Goal: Communication & Community: Answer question/provide support

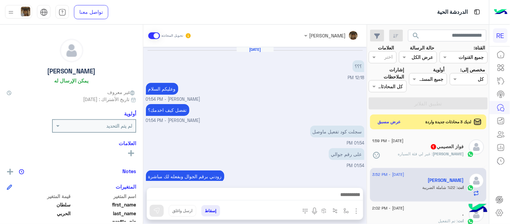
scroll to position [110, 0]
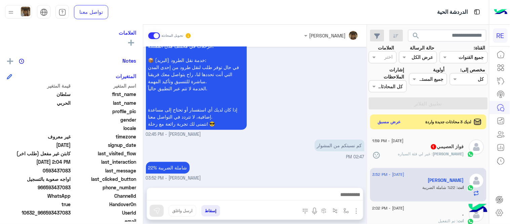
click at [412, 148] on div "[PERSON_NAME] 1" at bounding box center [419, 147] width 92 height 7
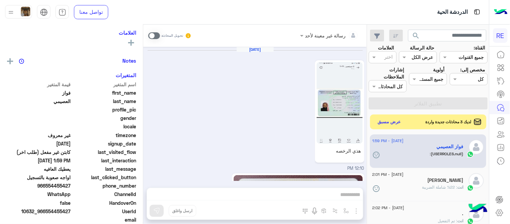
scroll to position [273, 0]
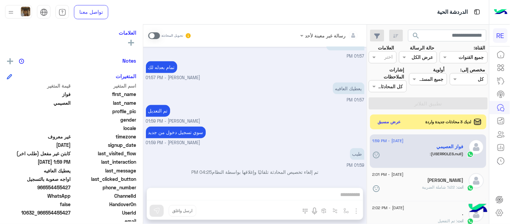
click at [152, 35] on span at bounding box center [154, 35] width 12 height 7
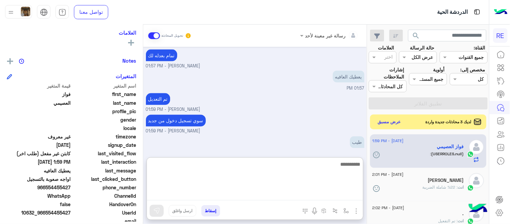
click at [263, 197] on textarea at bounding box center [255, 180] width 216 height 40
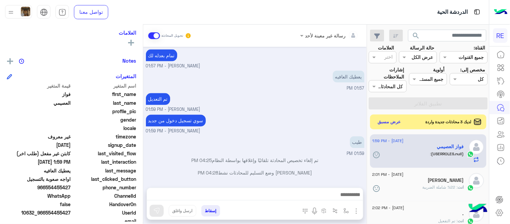
click at [275, 141] on div "طيب 01:59 PM" at bounding box center [255, 146] width 219 height 23
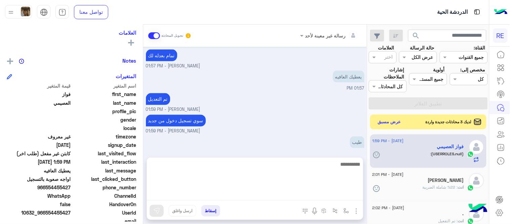
click at [268, 196] on textarea at bounding box center [255, 180] width 216 height 40
type textarea "**********"
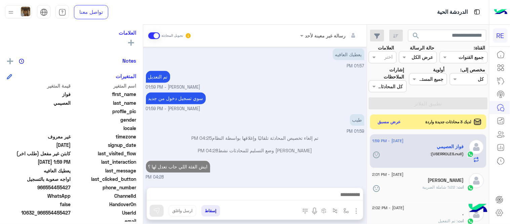
scroll to position [306, 0]
click at [294, 143] on div "Sep 14, 2025 هذي الرخصه 12:10 PM 12:12 PM مسجلة على رقم فواز بن عواض العصيمي 50…" at bounding box center [255, 114] width 224 height 134
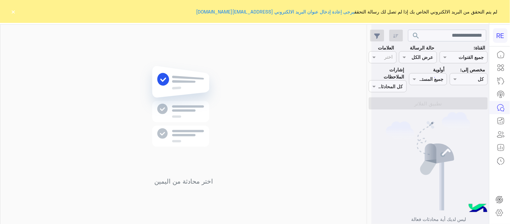
click at [14, 10] on button "×" at bounding box center [13, 11] width 7 height 7
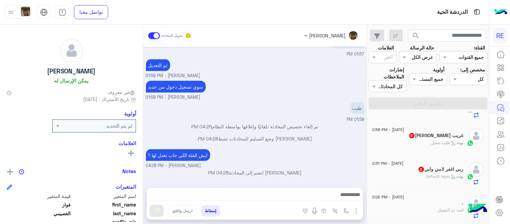
scroll to position [146, 0]
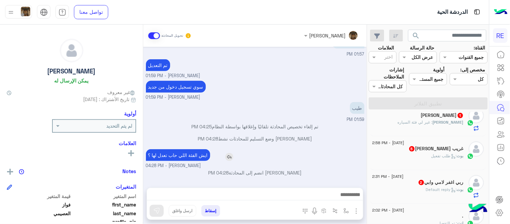
click at [195, 153] on p "ايش الفئة اللي حاب تعدل لها ؟" at bounding box center [178, 155] width 64 height 12
copy app-msgs-text
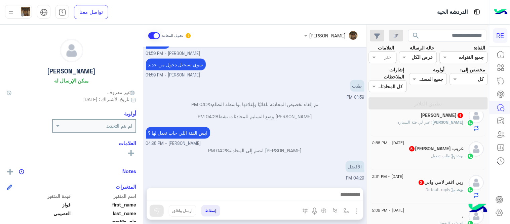
click at [452, 125] on div "[PERSON_NAME] : غير لي فئة السياره" at bounding box center [419, 125] width 92 height 12
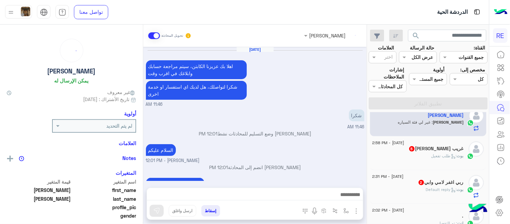
scroll to position [105, 0]
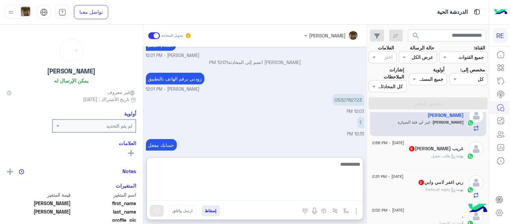
click at [286, 199] on textarea at bounding box center [255, 180] width 216 height 40
paste textarea "**********"
type textarea "**********"
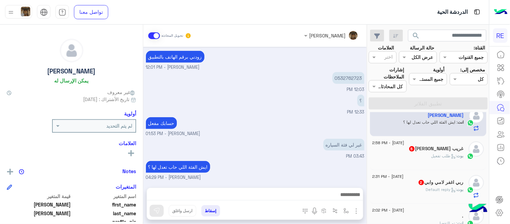
scroll to position [126, 0]
click at [266, 131] on div "[DATE] اهلا بك عزيزنا الكابتن، سيتم مراجعة حسابك وابلاغك في اقرب وقت شكرا لتواص…" at bounding box center [255, 114] width 224 height 134
click at [423, 153] on div "بوت : طلب تفعيل" at bounding box center [419, 159] width 92 height 12
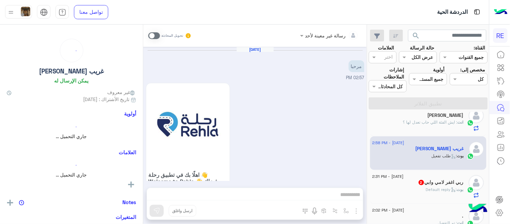
scroll to position [612, 0]
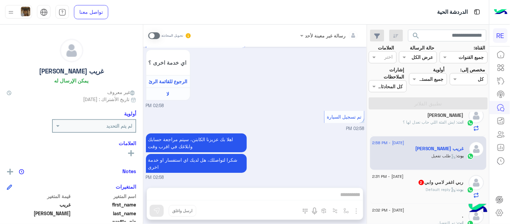
click at [153, 34] on span at bounding box center [154, 35] width 12 height 7
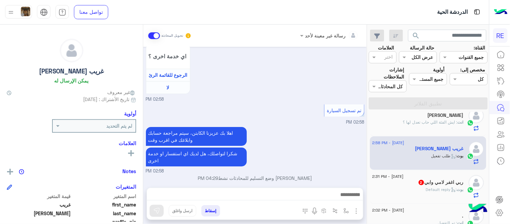
scroll to position [624, 0]
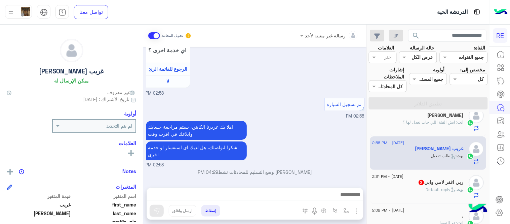
click at [290, 201] on div at bounding box center [255, 196] width 216 height 17
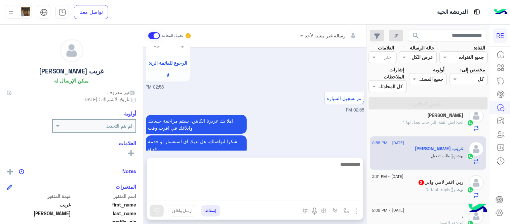
click at [279, 193] on textarea at bounding box center [255, 180] width 216 height 40
type textarea "**********"
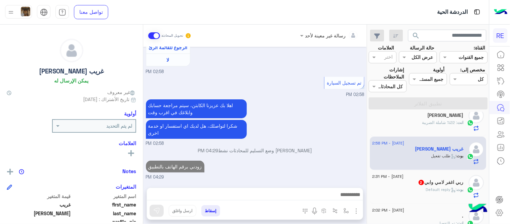
scroll to position [646, 0]
click at [302, 108] on div "اهلا بك عزيزنا الكابتن، سيتم مراجعة حسابك وابلاغك في اقرب وقت شكرا لتواصلك، هل …" at bounding box center [255, 122] width 219 height 49
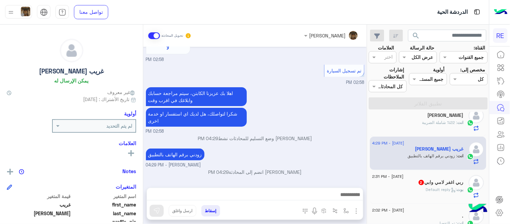
scroll to position [152, 0]
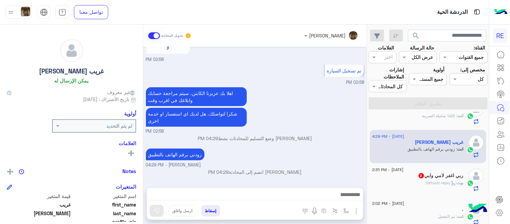
click at [431, 194] on div "[DATE] - 2:31 PM [PERSON_NAME] وابي 2 بوت : Default reply" at bounding box center [428, 180] width 117 height 34
click at [404, 170] on span "[DATE] - 2:31 PM" at bounding box center [388, 170] width 31 height 6
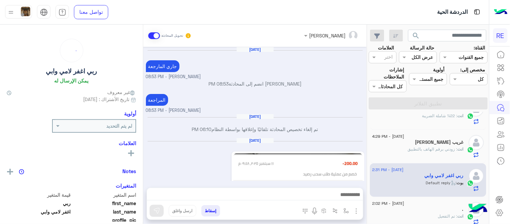
scroll to position [219, 0]
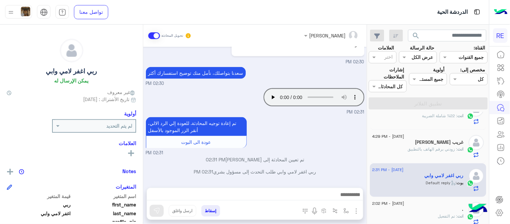
drag, startPoint x: 145, startPoint y: 145, endPoint x: 144, endPoint y: 141, distance: 4.4
click at [144, 141] on div "[DATE] جاري المارجعة [PERSON_NAME] - 08:53 PM [PERSON_NAME] انضم إلى المحادثة 0…" at bounding box center [255, 114] width 224 height 134
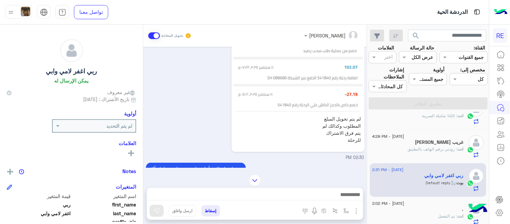
scroll to position [136, 0]
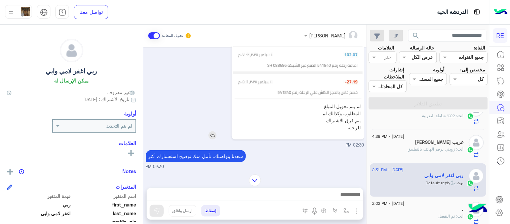
click at [213, 133] on img at bounding box center [213, 135] width 8 height 8
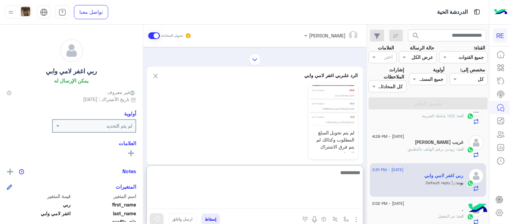
click at [257, 194] on textarea at bounding box center [255, 188] width 216 height 40
type textarea "**********"
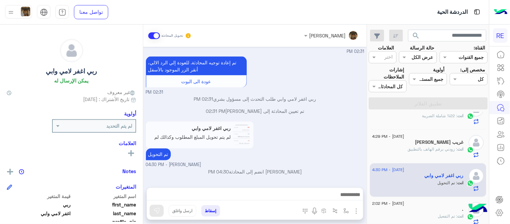
scroll to position [279, 0]
click at [323, 133] on div "ربي اغفر لامي وابي لم يتم تحويل المبلغ المطلوب وكذالك لم يتم فرق الاشتراك للرحل…" at bounding box center [255, 144] width 219 height 48
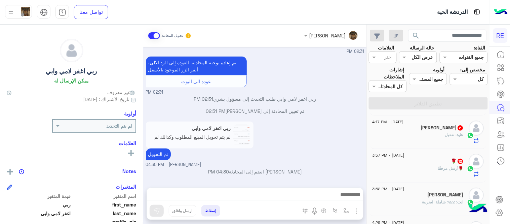
scroll to position [58, 0]
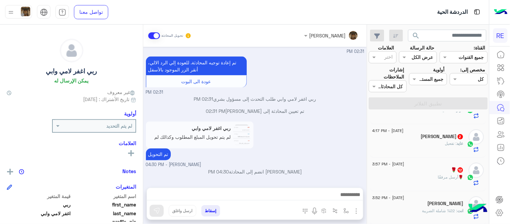
click at [421, 173] on div "🌹 12" at bounding box center [419, 170] width 92 height 7
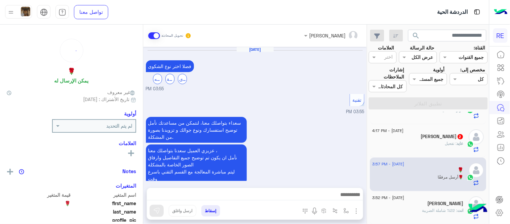
scroll to position [365, 0]
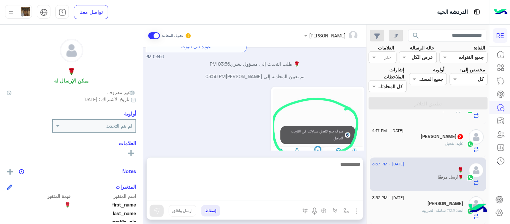
click at [223, 198] on textarea at bounding box center [255, 180] width 216 height 40
type textarea "**********"
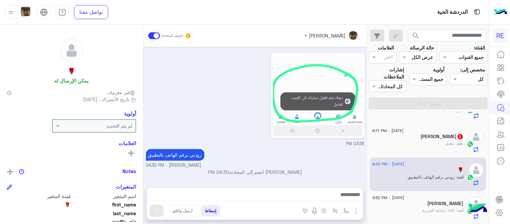
scroll to position [399, 0]
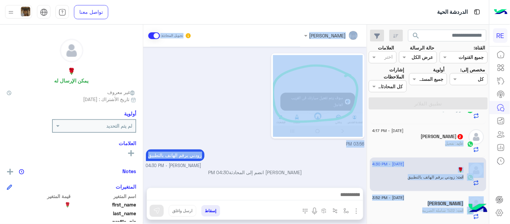
drag, startPoint x: 275, startPoint y: 136, endPoint x: 418, endPoint y: 136, distance: 143.0
click at [418, 136] on mat-drawer-container "search القناة: القناه جميع القنوات حالة الرسالة القناه عرض الكل العلامات اختر م…" at bounding box center [244, 126] width 489 height 202
click at [418, 136] on div "[PERSON_NAME] 2" at bounding box center [419, 137] width 92 height 7
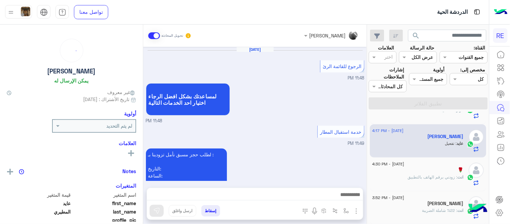
scroll to position [347, 0]
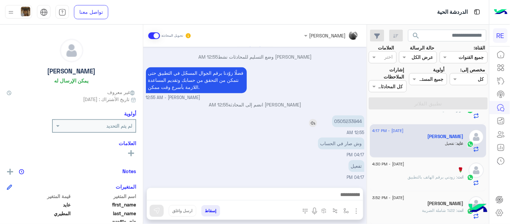
click at [356, 121] on p "0505233944" at bounding box center [348, 121] width 32 height 12
copy p "0505233944"
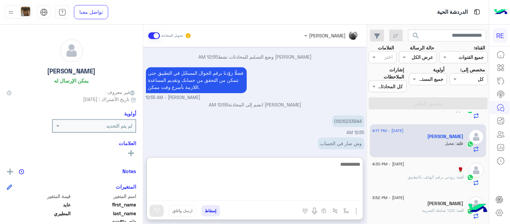
click at [310, 199] on textarea at bounding box center [255, 180] width 216 height 40
type textarea "**********"
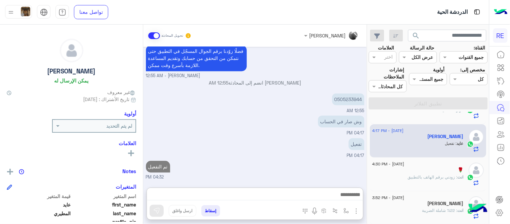
click at [290, 129] on div "[DATE] الرجوع للقائمة الرئ 11:48 PM لمساعدتك بشكل افضل الرجاء اختيار [DATE] الخ…" at bounding box center [255, 114] width 224 height 134
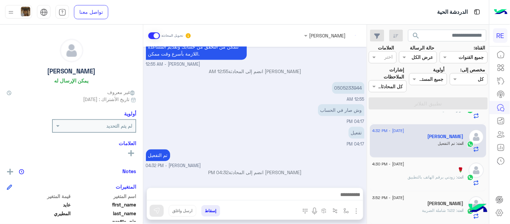
scroll to position [0, 0]
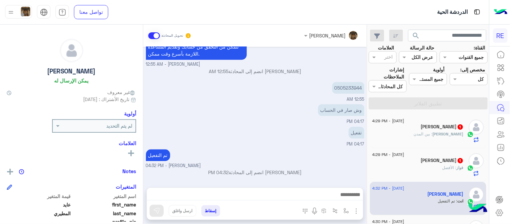
click at [400, 138] on div "[PERSON_NAME] : بين المدن" at bounding box center [419, 137] width 92 height 12
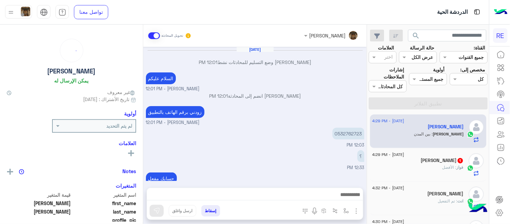
scroll to position [78, 0]
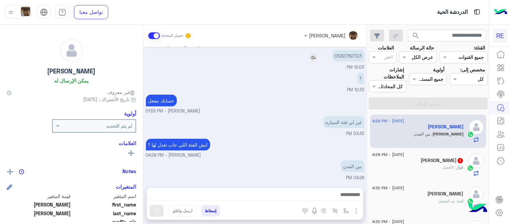
click at [349, 59] on p "0532762723" at bounding box center [349, 56] width 32 height 12
copy p "0532762723"
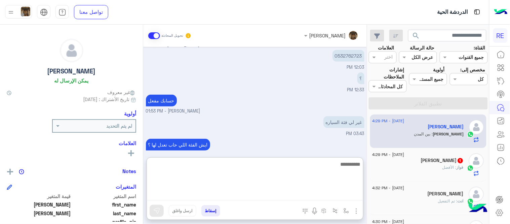
click at [282, 199] on textarea at bounding box center [255, 180] width 216 height 40
type textarea "**********"
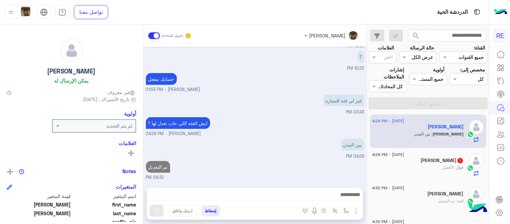
scroll to position [117, 0]
click at [426, 164] on div "[PERSON_NAME] 1" at bounding box center [419, 160] width 92 height 7
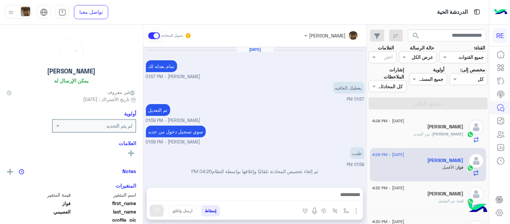
scroll to position [68, 0]
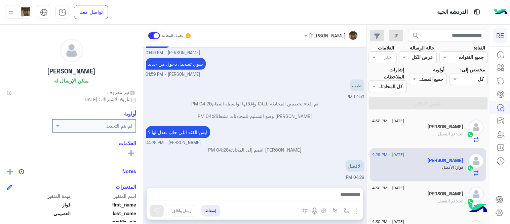
click at [395, 126] on div "[PERSON_NAME]" at bounding box center [419, 127] width 92 height 7
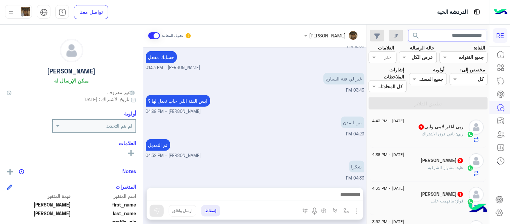
click at [435, 37] on input "text" at bounding box center [447, 36] width 79 height 12
click at [408, 30] on button "search" at bounding box center [416, 37] width 16 height 14
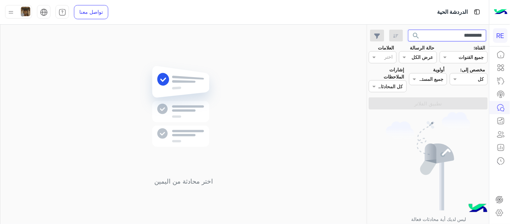
click at [435, 37] on input "*********" at bounding box center [447, 36] width 79 height 12
click at [408, 30] on button "search" at bounding box center [416, 37] width 16 height 14
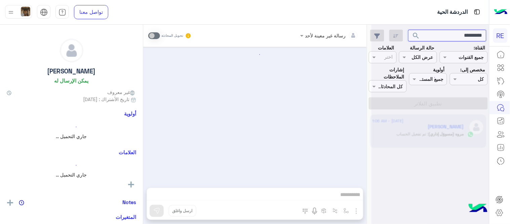
scroll to position [152, 0]
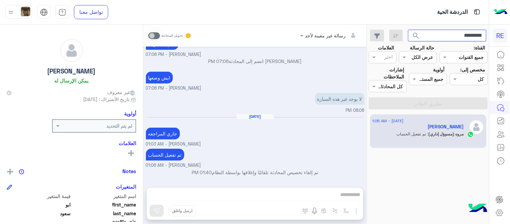
click at [439, 39] on input "*********" at bounding box center [447, 36] width 79 height 12
paste input "text"
click at [408, 30] on button "search" at bounding box center [416, 37] width 16 height 14
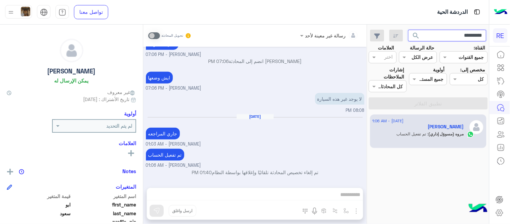
click at [408, 30] on button "search" at bounding box center [416, 37] width 16 height 14
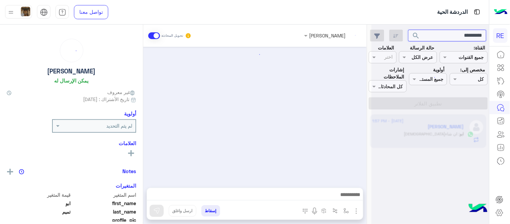
scroll to position [140, 0]
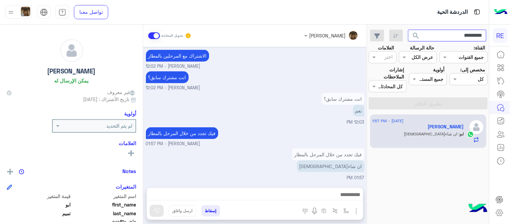
click at [439, 35] on input "*********" at bounding box center [447, 36] width 79 height 12
paste input "text"
click at [408, 30] on button "search" at bounding box center [416, 37] width 16 height 14
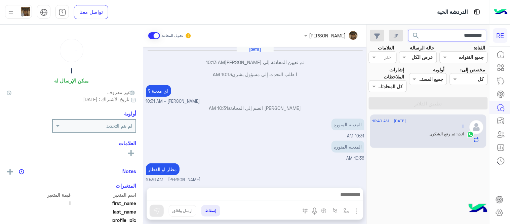
scroll to position [68, 0]
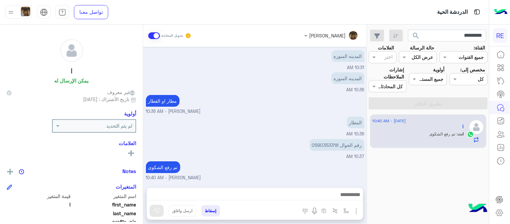
click at [424, 36] on button "search" at bounding box center [416, 37] width 16 height 14
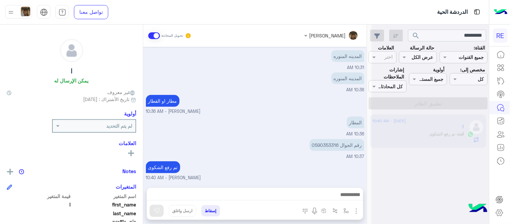
click at [443, 33] on div at bounding box center [431, 115] width 118 height 224
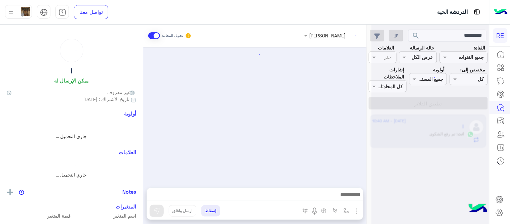
scroll to position [0, 0]
click at [443, 33] on div at bounding box center [431, 115] width 118 height 224
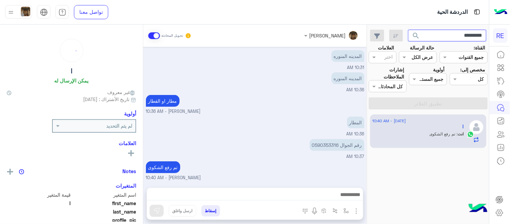
click at [443, 33] on input "*********" at bounding box center [447, 36] width 79 height 12
paste input "text"
click at [408, 30] on button "search" at bounding box center [416, 37] width 16 height 14
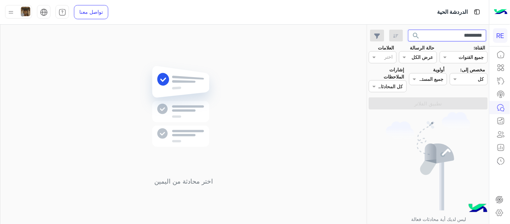
click at [431, 33] on input "*********" at bounding box center [447, 36] width 79 height 12
paste input "text"
type input "*********"
click at [408, 30] on button "search" at bounding box center [416, 37] width 16 height 14
